Goal: Task Accomplishment & Management: Manage account settings

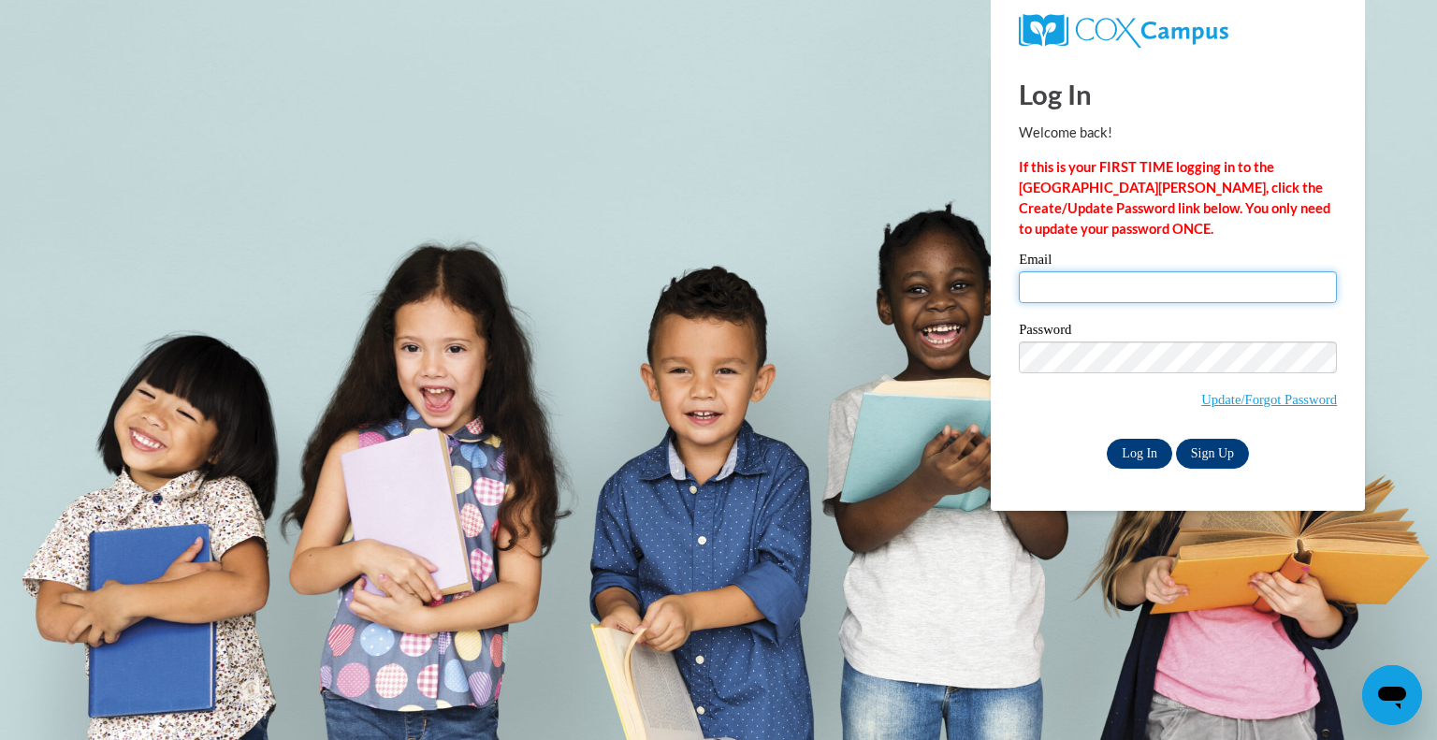
type input "[PERSON_NAME][EMAIL_ADDRESS][PERSON_NAME][DOMAIN_NAME]"
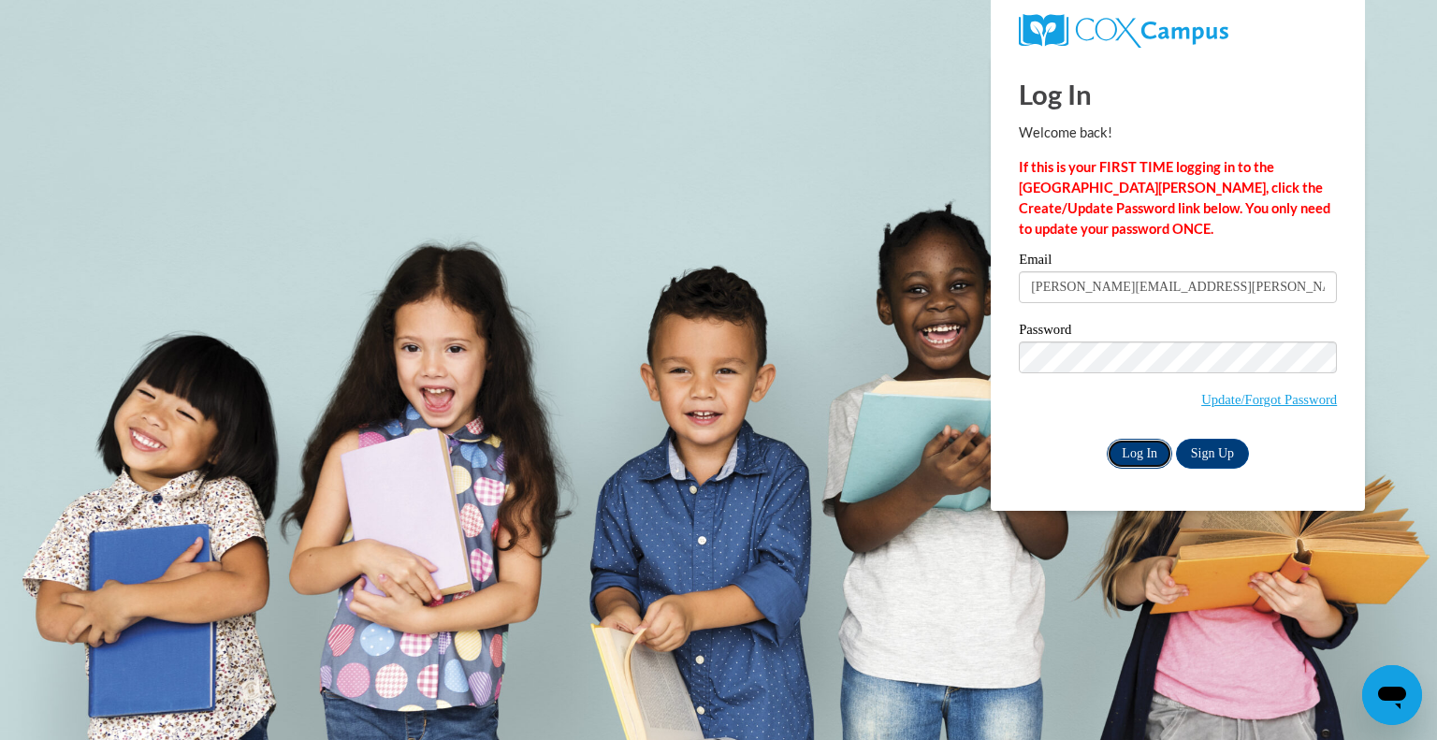
click at [1138, 449] on input "Log In" at bounding box center [1140, 454] width 66 height 30
click at [1149, 444] on input "Log In" at bounding box center [1140, 454] width 66 height 30
click at [1149, 459] on input "Log In" at bounding box center [1140, 454] width 66 height 30
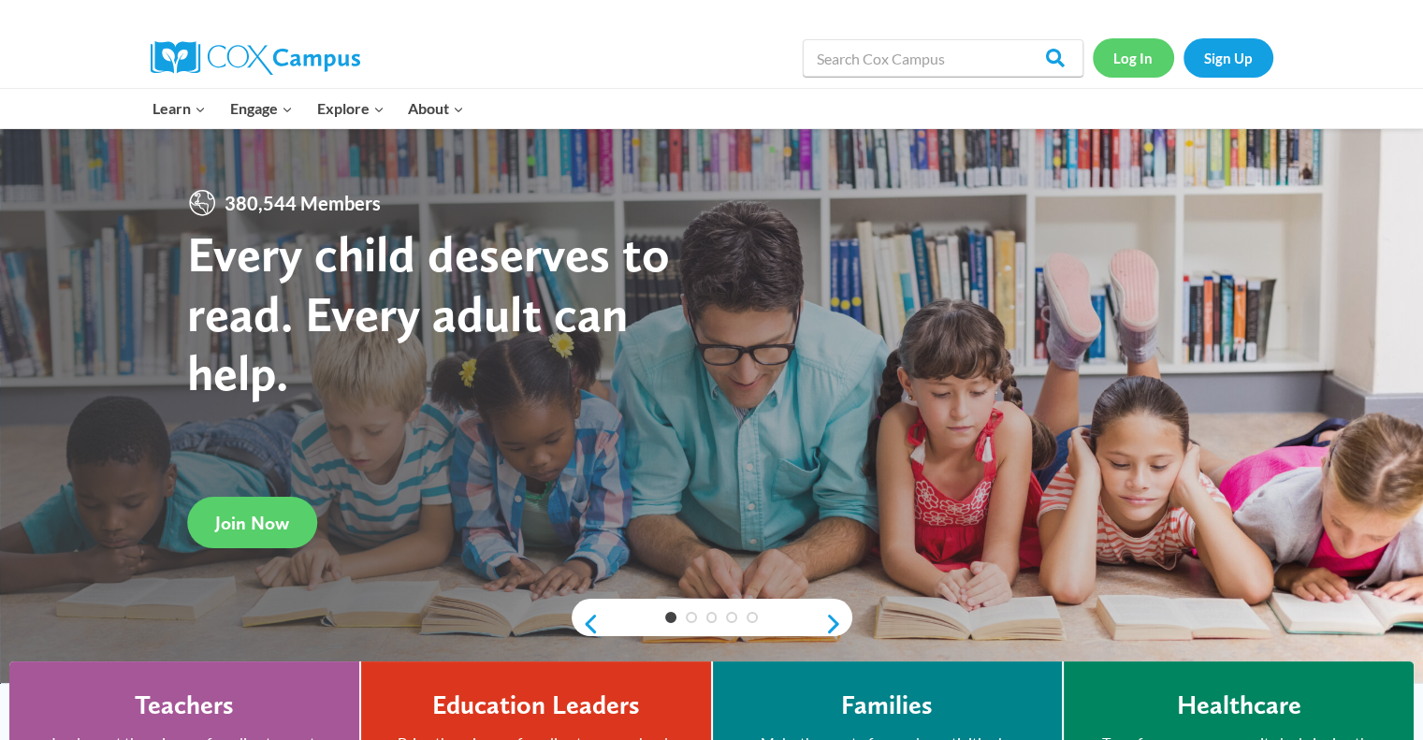
click at [1142, 68] on link "Log In" at bounding box center [1133, 57] width 81 height 38
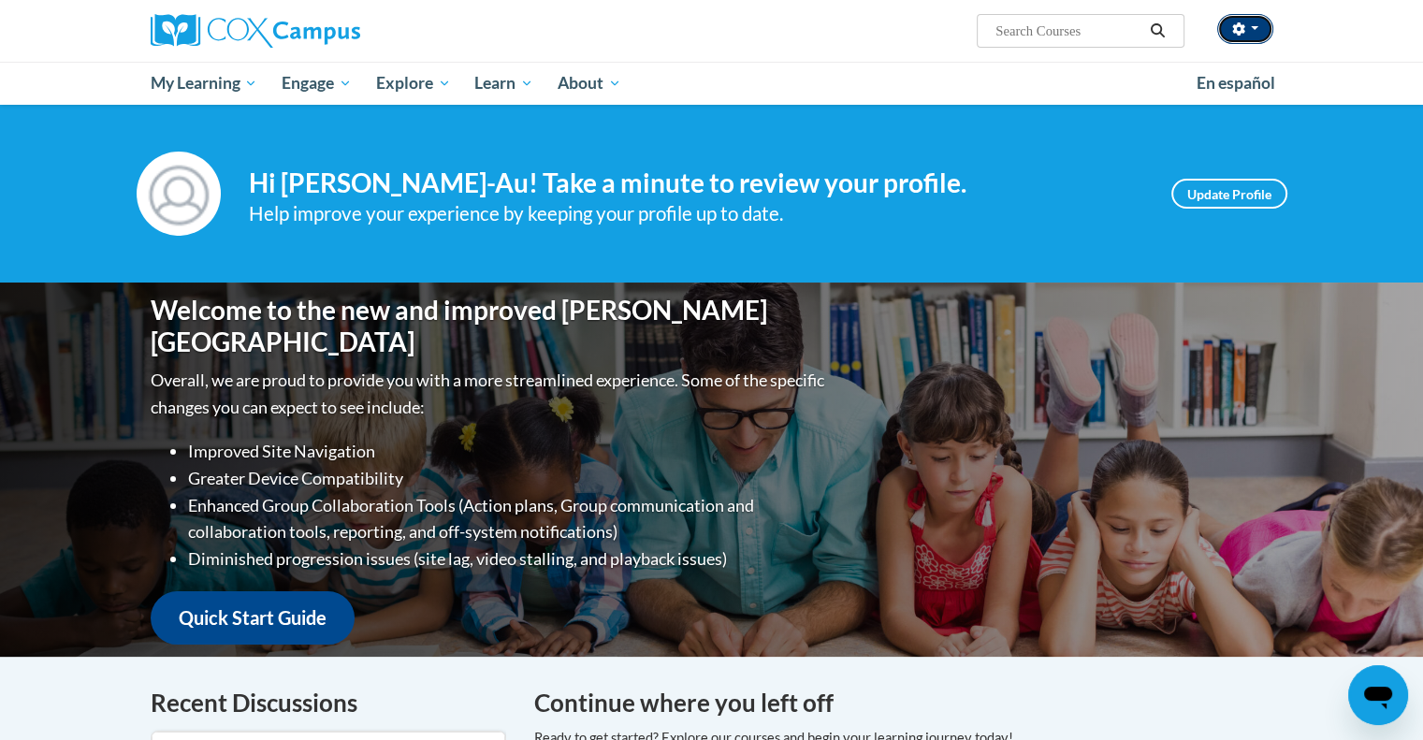
click at [1257, 31] on button "button" at bounding box center [1245, 29] width 56 height 30
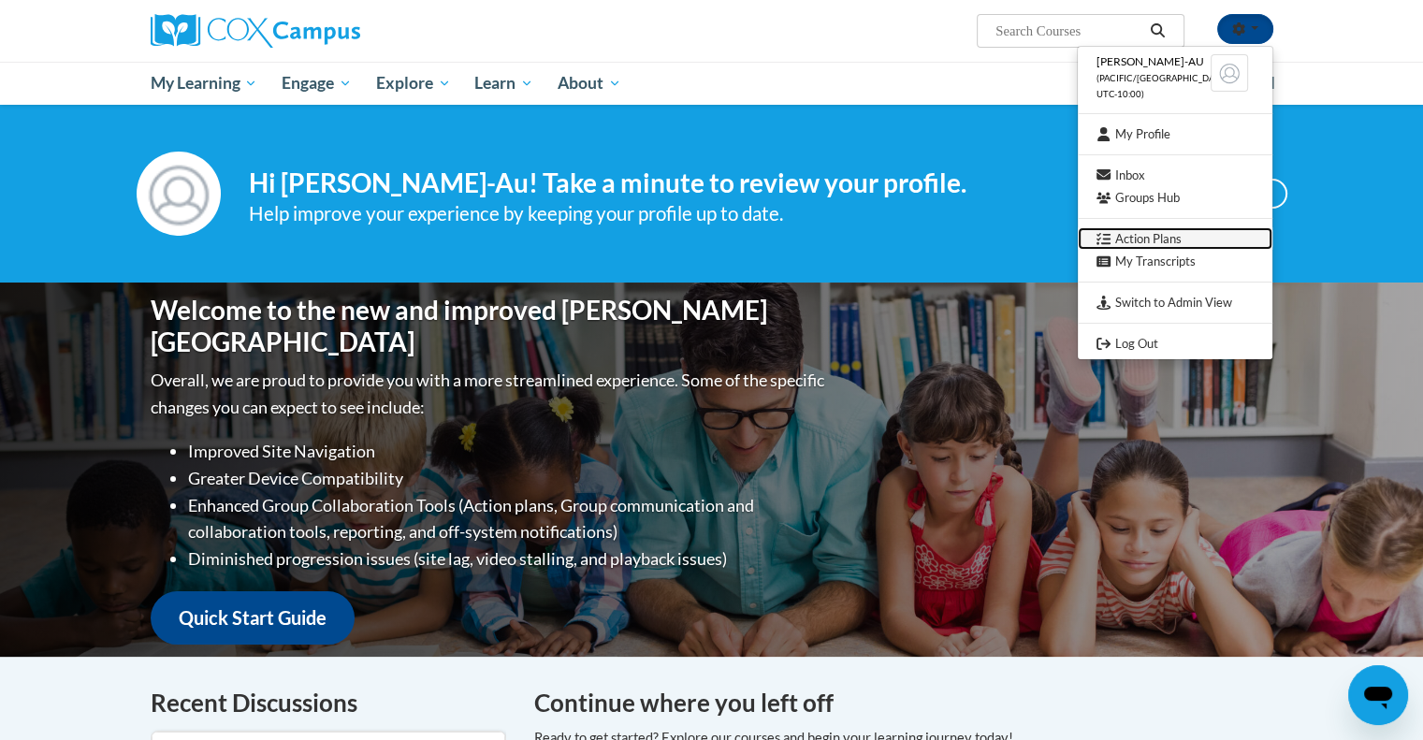
click at [1205, 239] on link "Action Plans" at bounding box center [1175, 238] width 195 height 23
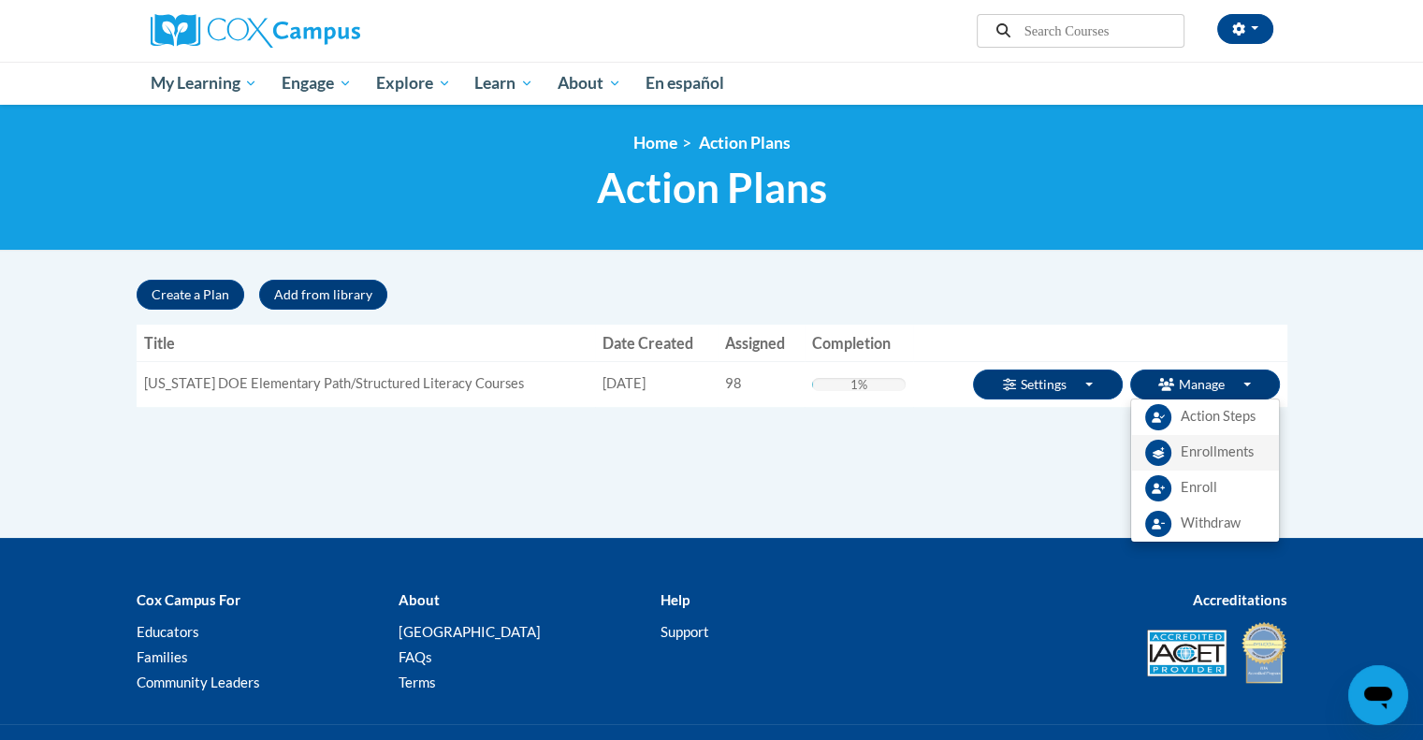
click at [1227, 449] on span "Enrollments" at bounding box center [1217, 453] width 73 height 20
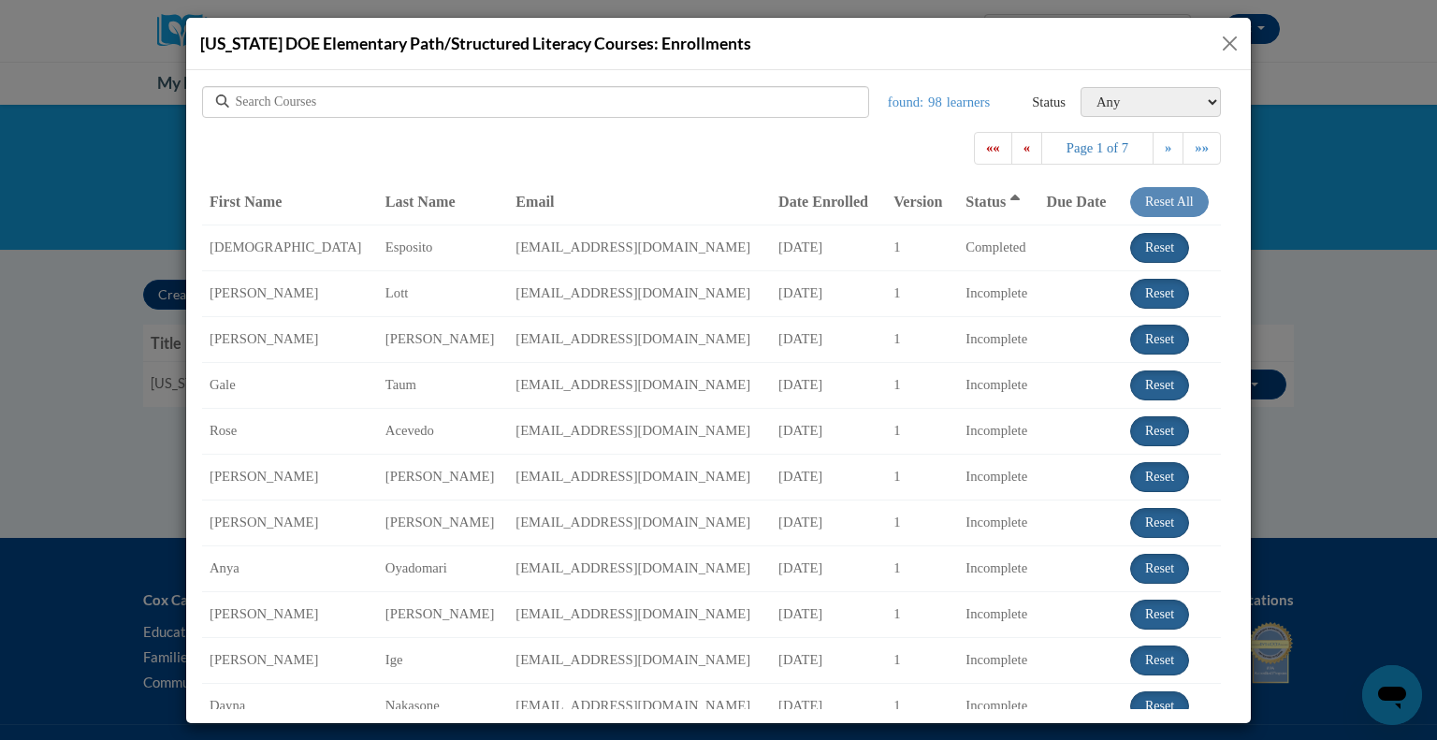
click at [512, 92] on input "text" at bounding box center [432, 101] width 393 height 19
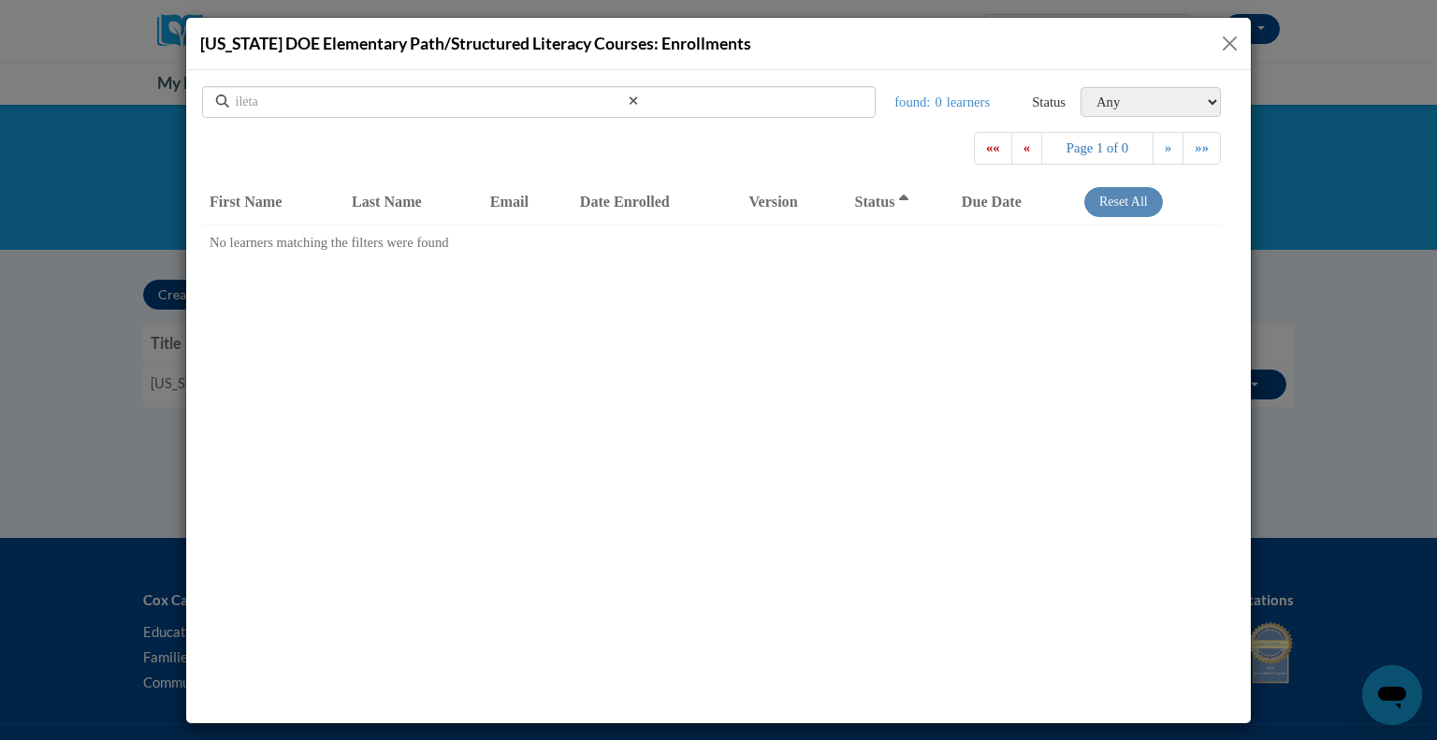
type input "ileta"
click at [632, 100] on icon at bounding box center [633, 99] width 8 height 8
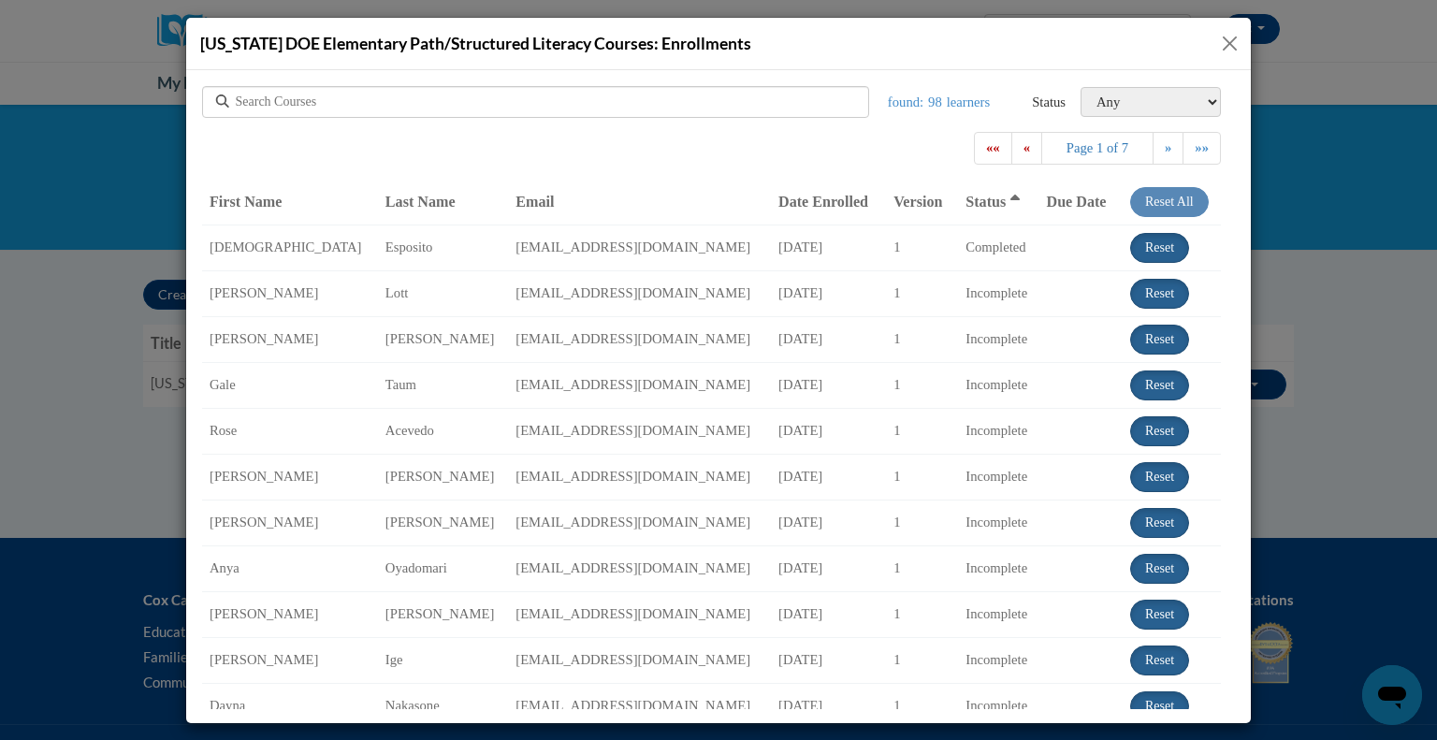
click at [390, 204] on span "Last Name" at bounding box center [421, 201] width 70 height 16
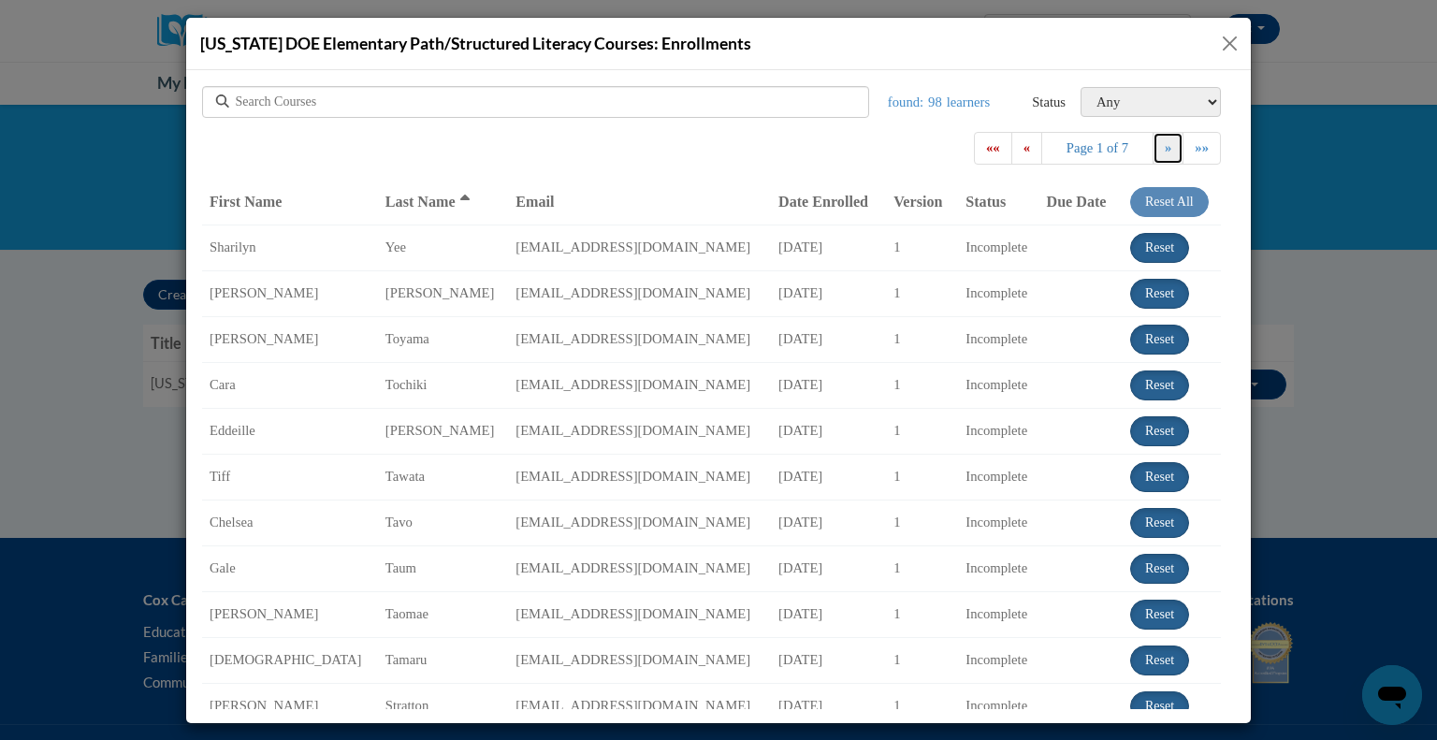
click at [1155, 156] on link "»" at bounding box center [1168, 147] width 31 height 33
